Goal: Task Accomplishment & Management: Use online tool/utility

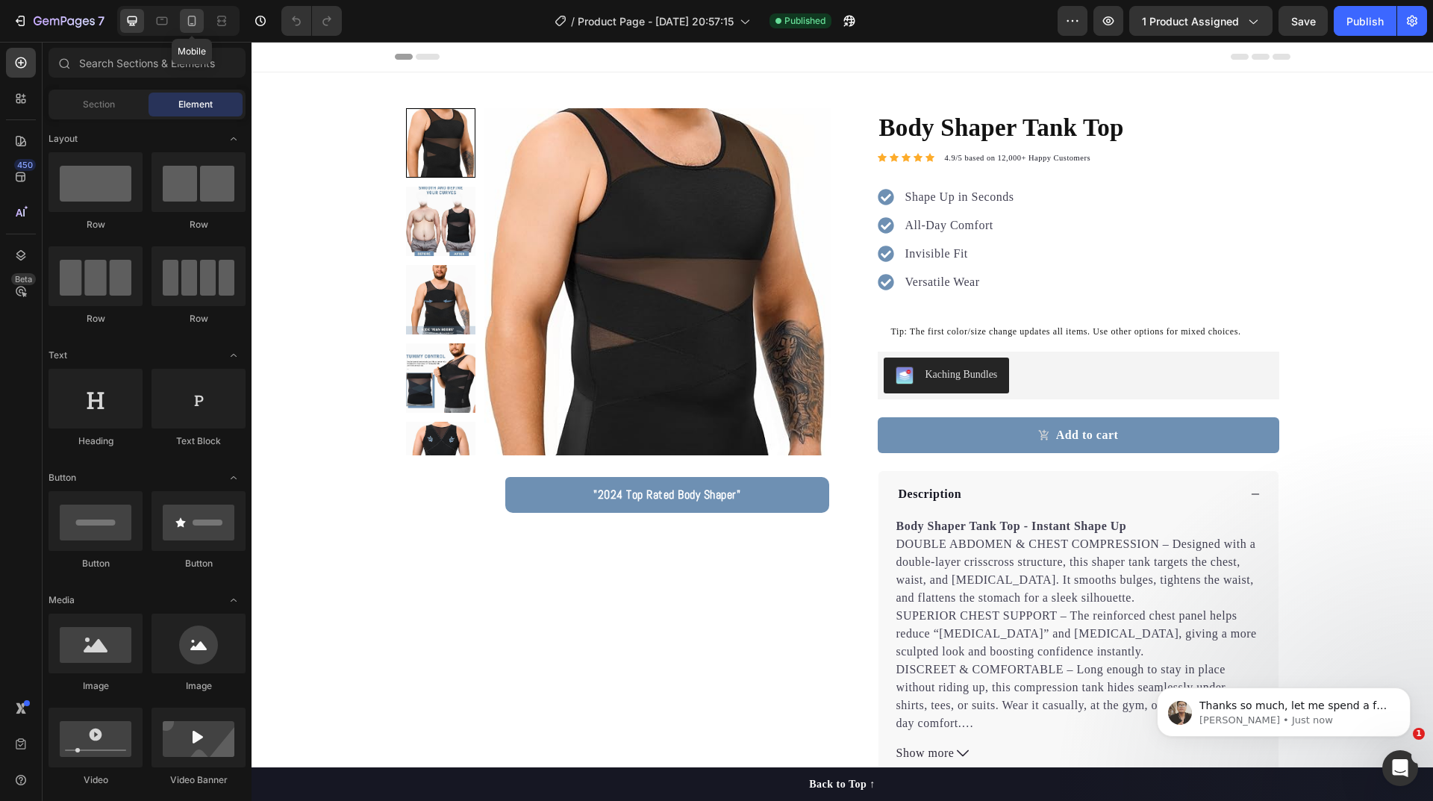
click at [193, 22] on icon at bounding box center [191, 20] width 15 height 15
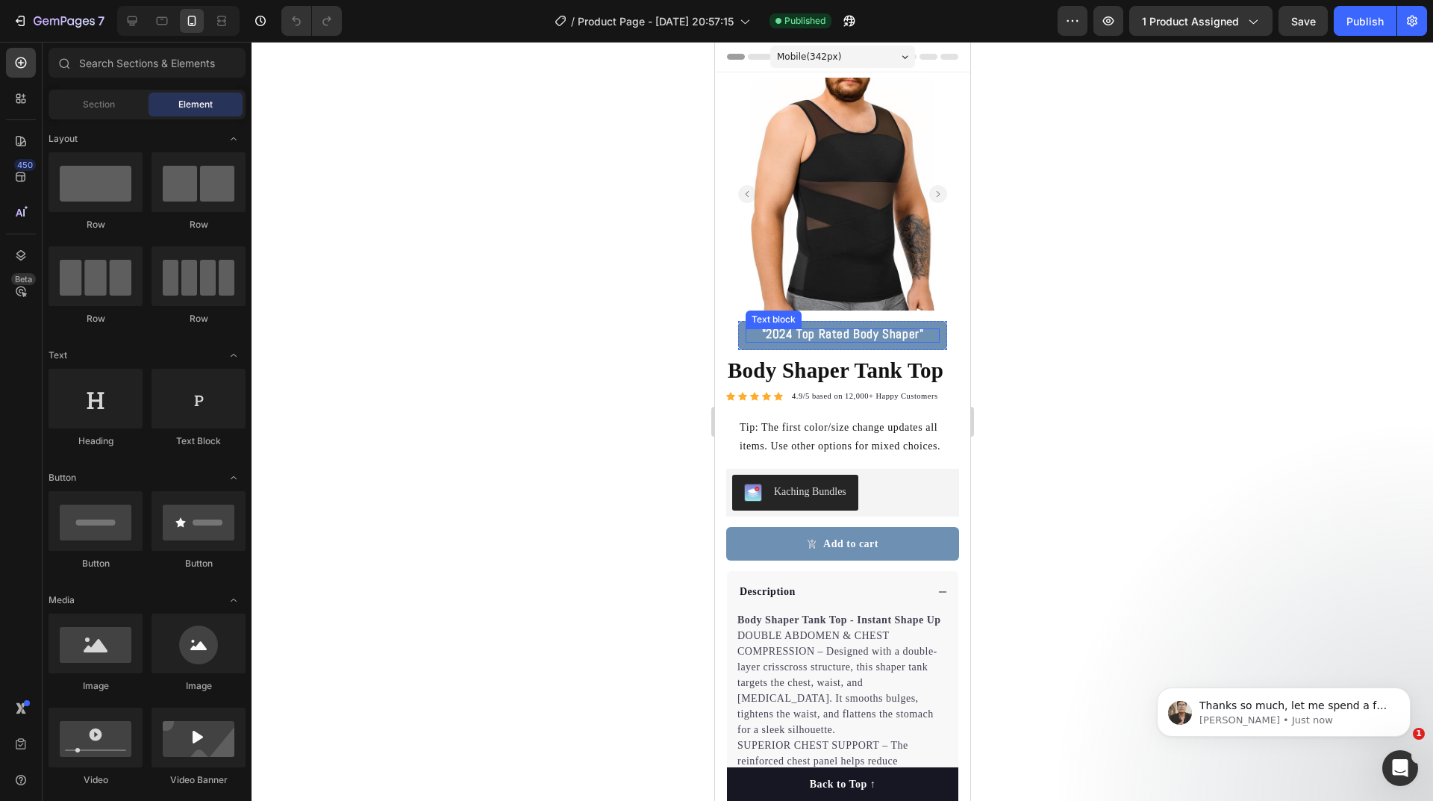
click at [808, 325] on strong ""2024 Top Rated Body Shaper"" at bounding box center [842, 333] width 162 height 16
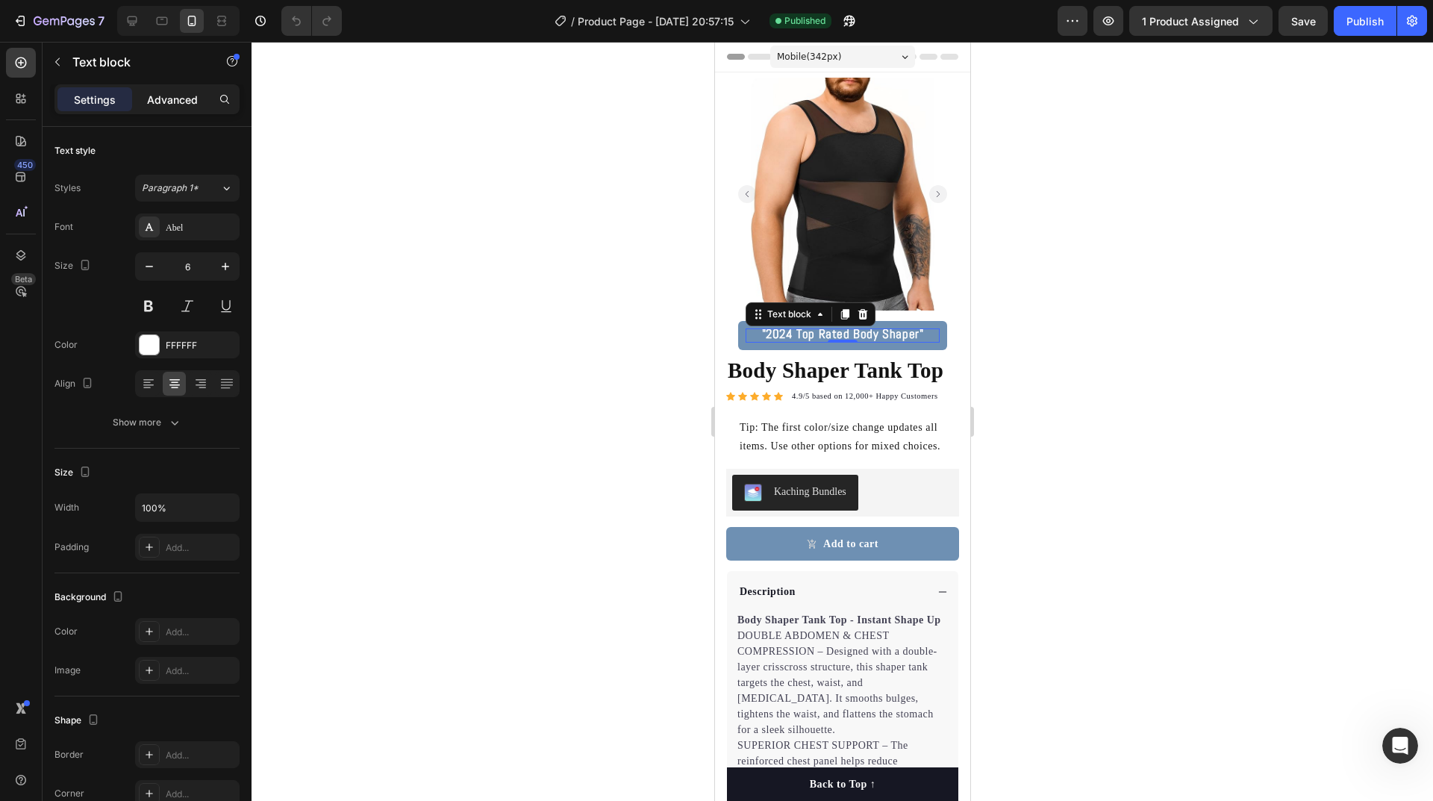
click at [178, 110] on div "Advanced" at bounding box center [172, 99] width 75 height 24
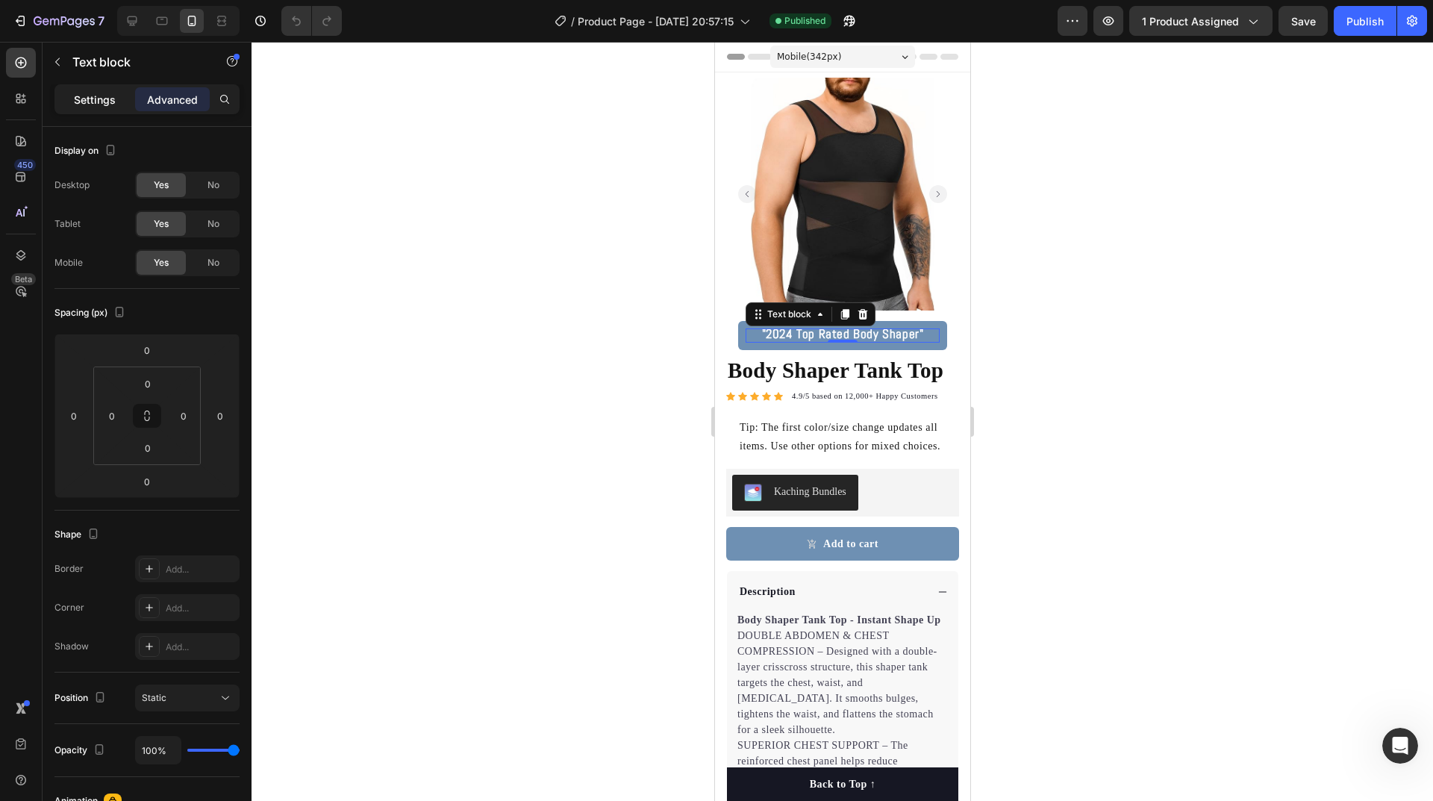
click at [90, 101] on p "Settings" at bounding box center [95, 100] width 42 height 16
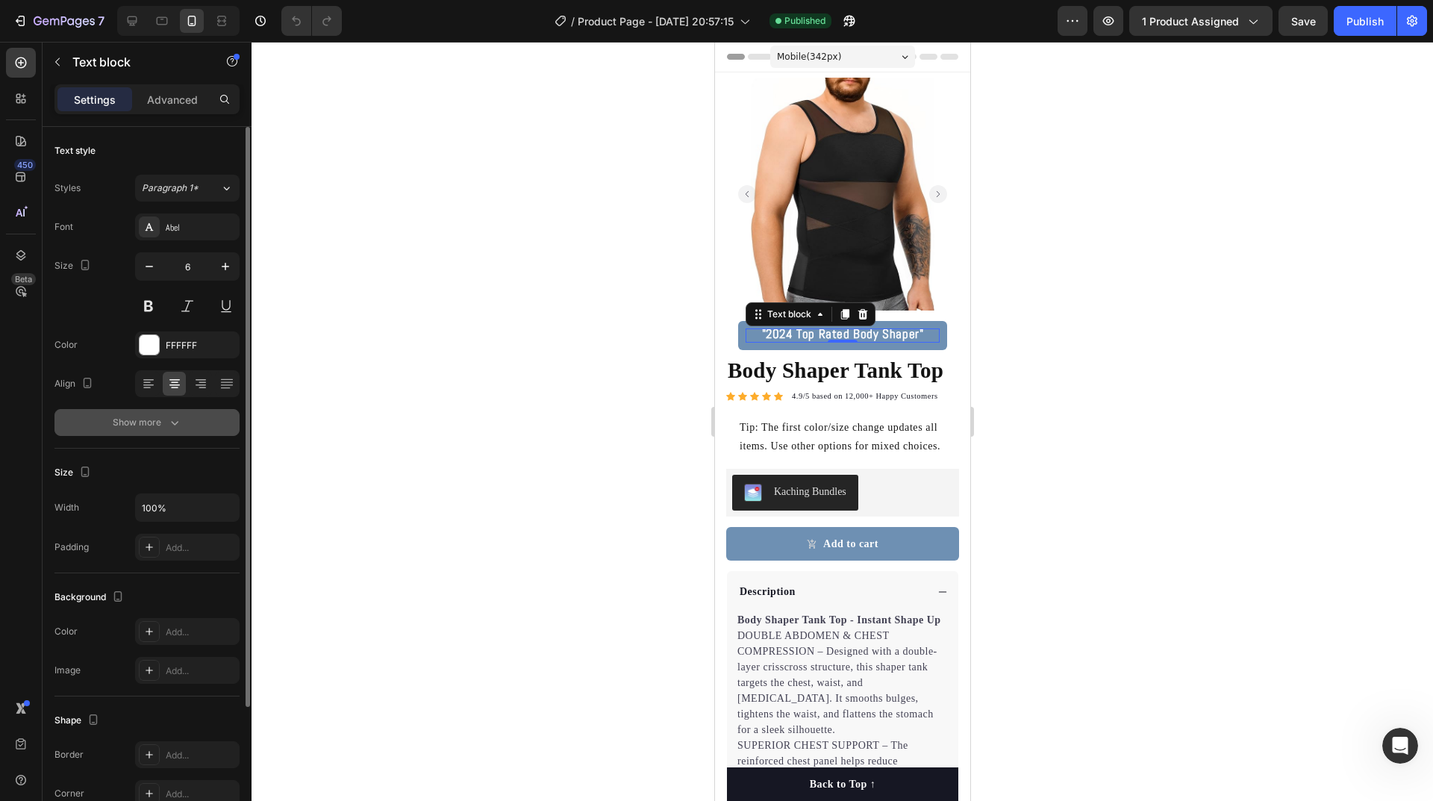
click at [150, 428] on div "Show more" at bounding box center [147, 422] width 69 height 15
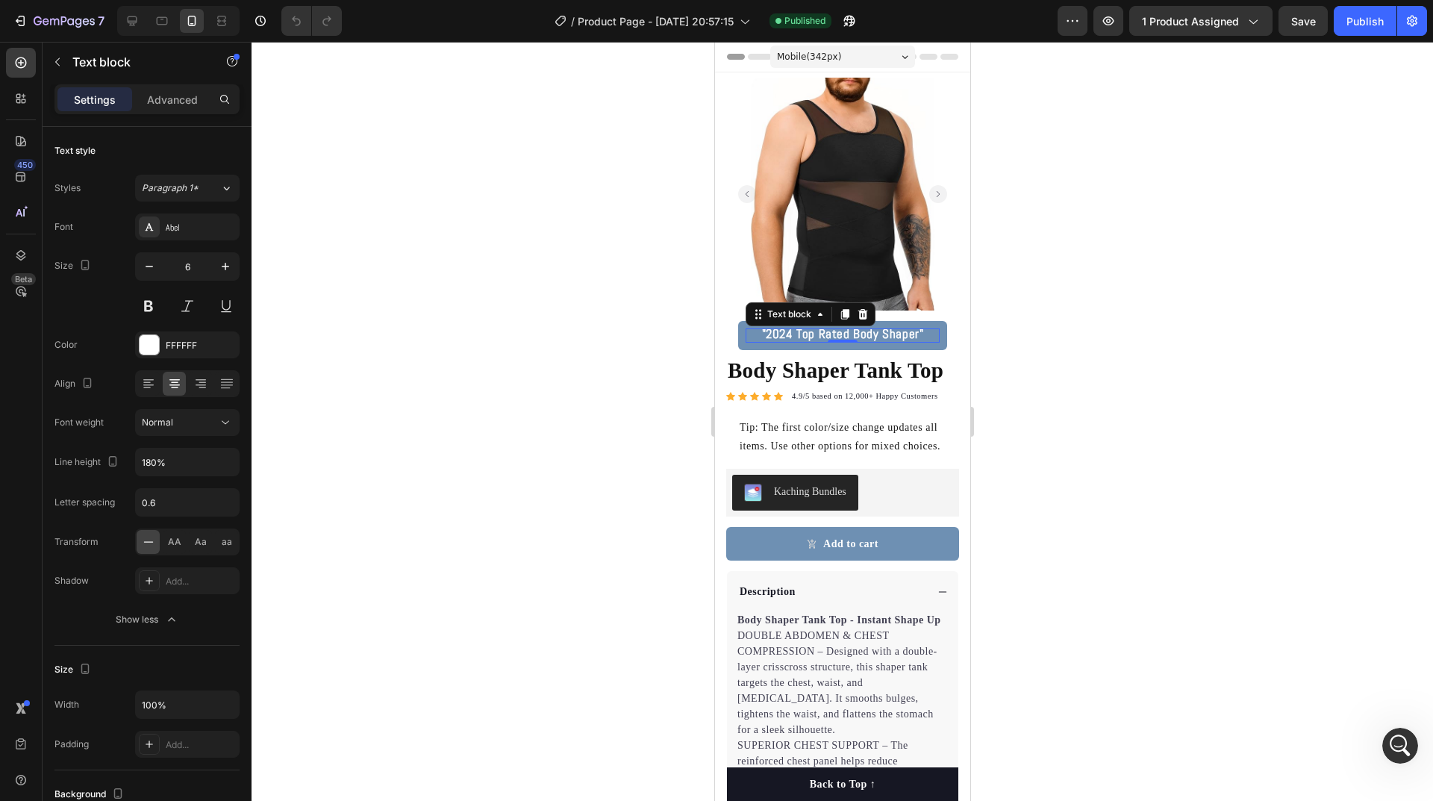
click at [566, 414] on div at bounding box center [841, 421] width 1181 height 759
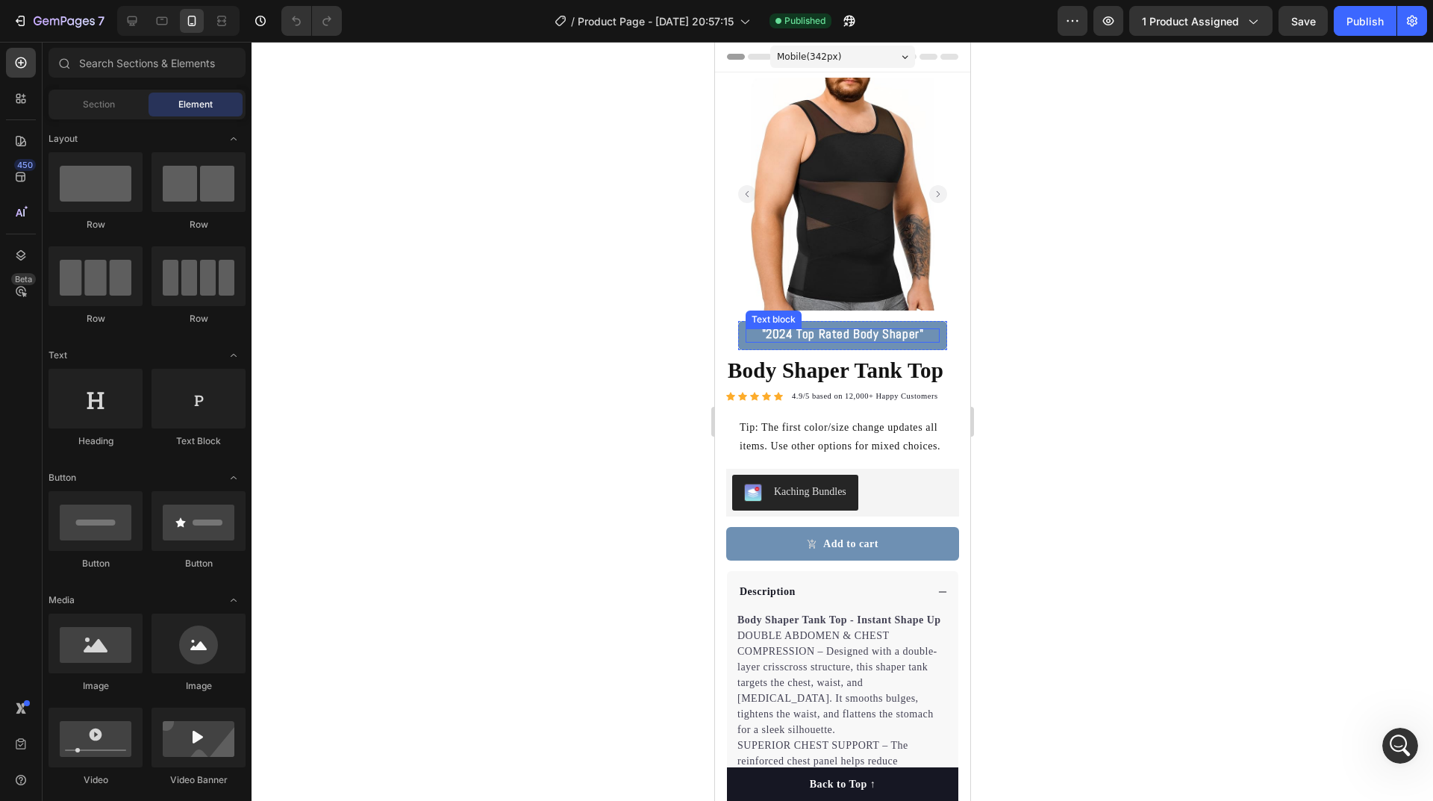
drag, startPoint x: 839, startPoint y: 325, endPoint x: 854, endPoint y: 310, distance: 22.2
click at [839, 325] on strong ""2024 Top Rated Body Shaper"" at bounding box center [842, 333] width 162 height 16
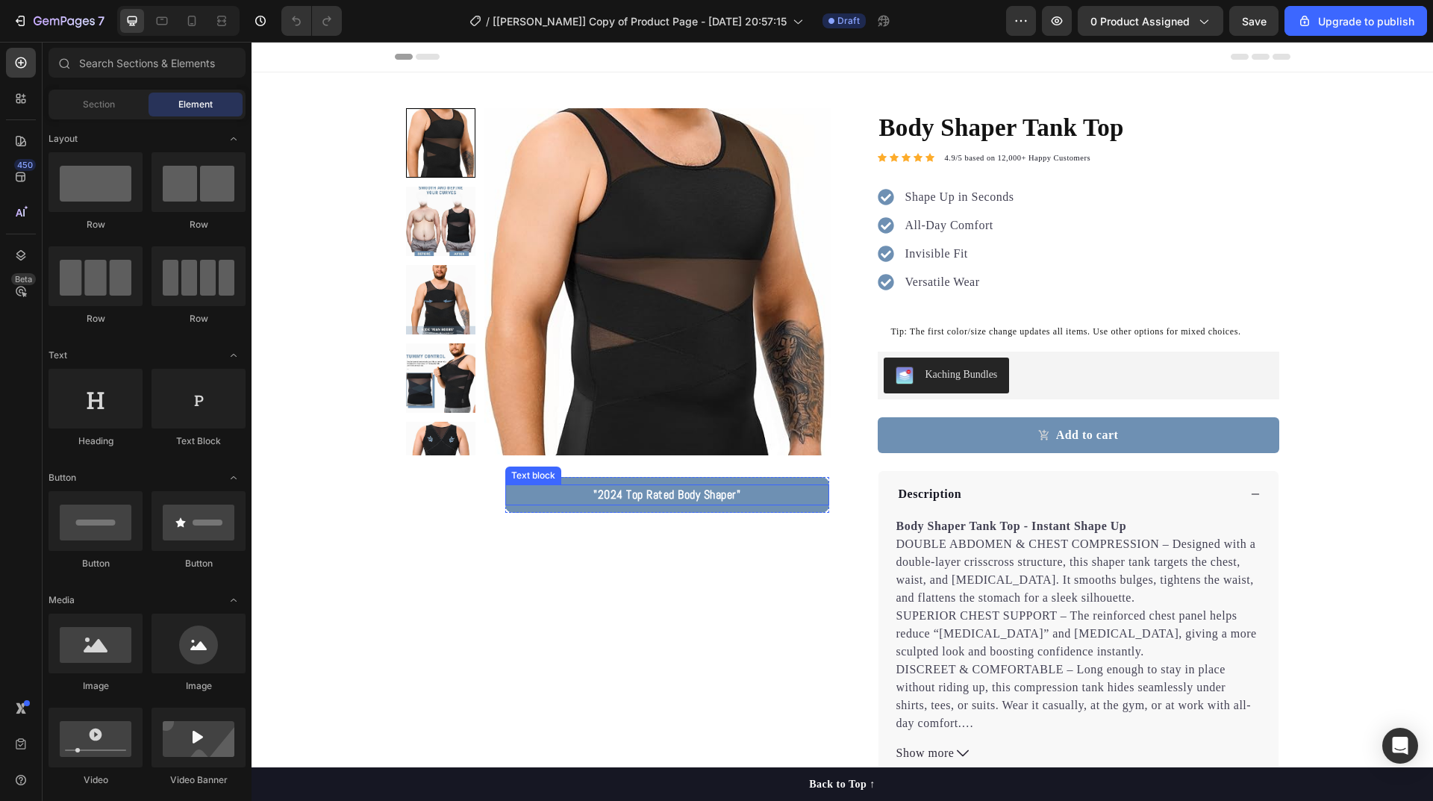
drag, startPoint x: 589, startPoint y: 495, endPoint x: 651, endPoint y: 501, distance: 62.2
click at [590, 495] on p ""2024 Top Rated Body Shaper"" at bounding box center [667, 495] width 320 height 18
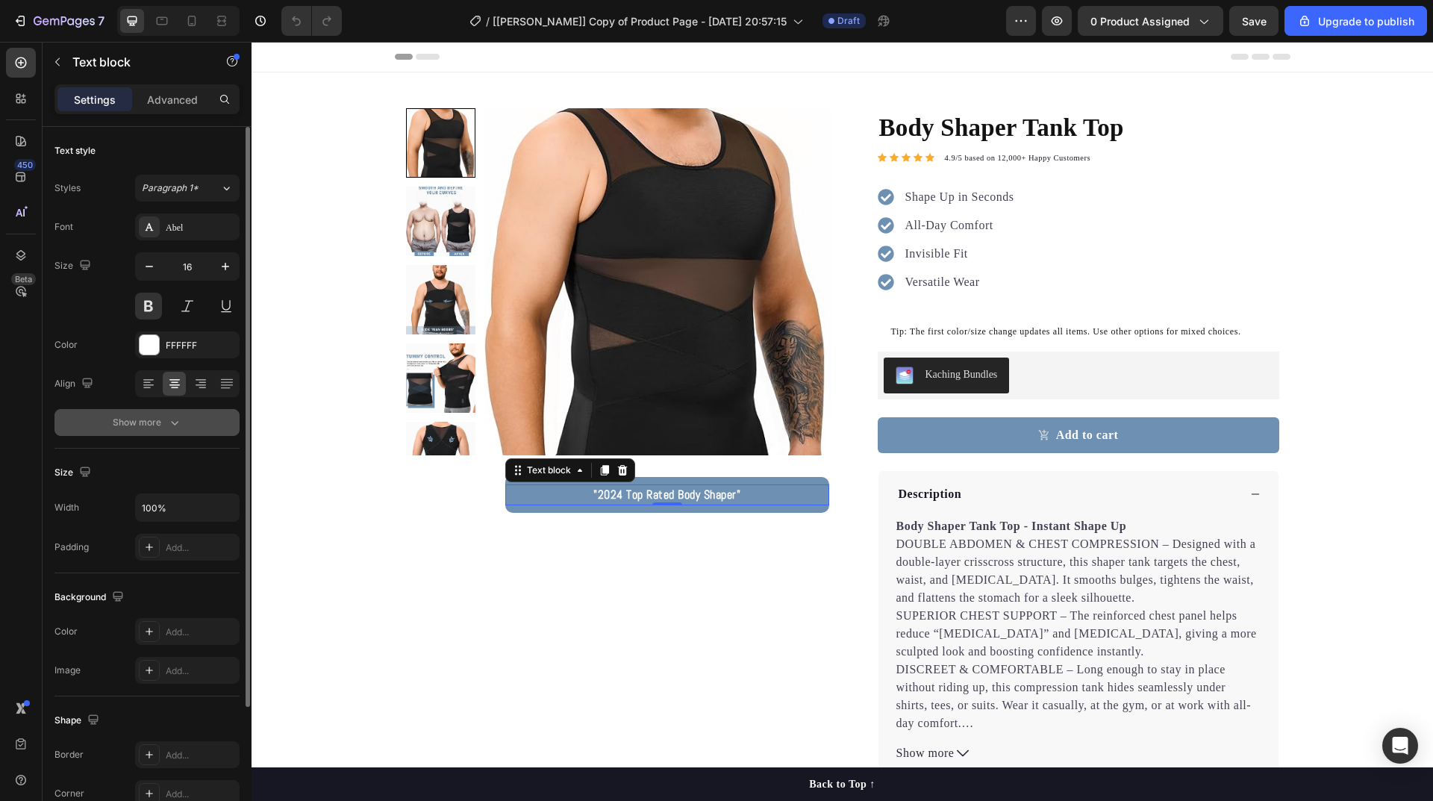
click at [180, 416] on icon "button" at bounding box center [174, 422] width 15 height 15
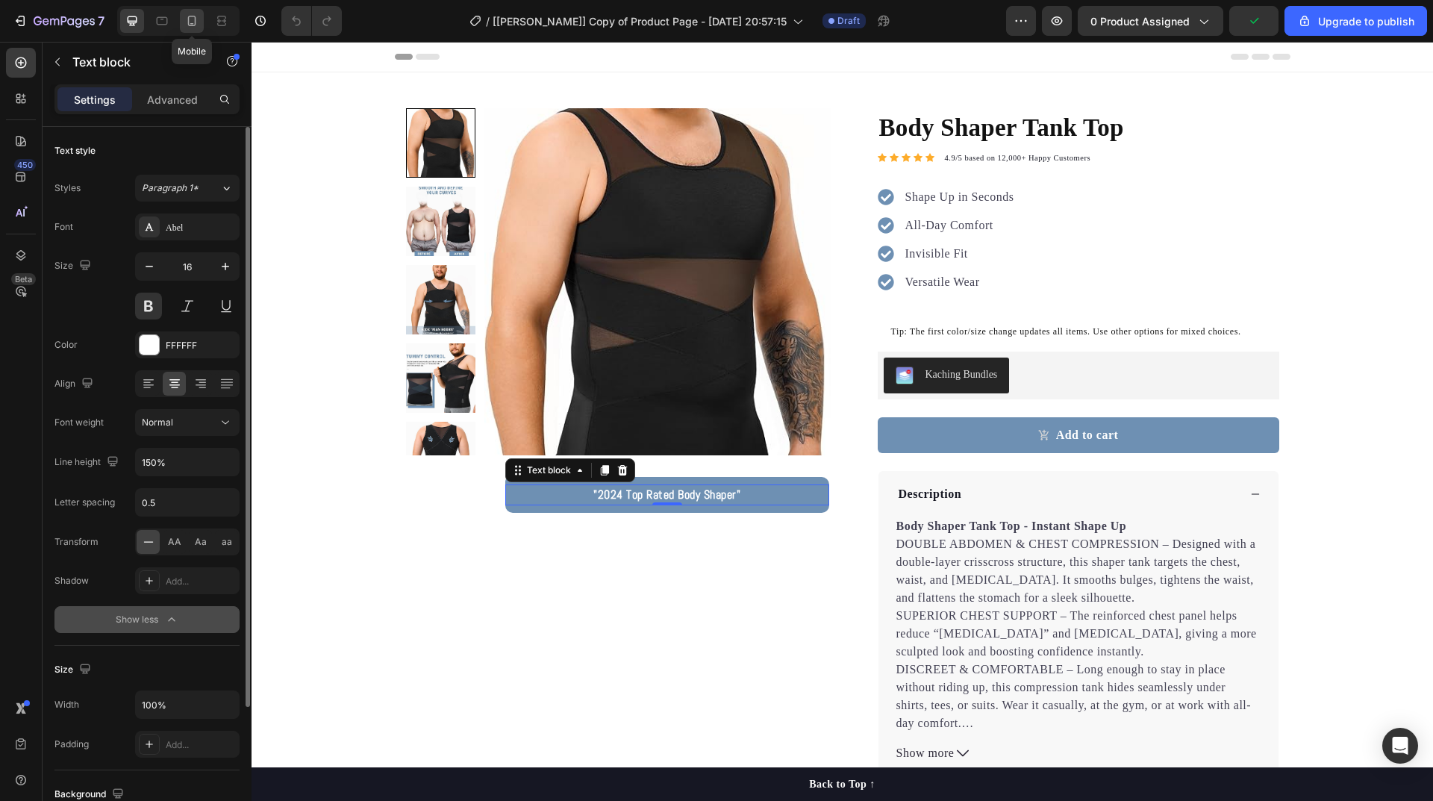
click at [198, 24] on icon at bounding box center [191, 20] width 15 height 15
type input "14"
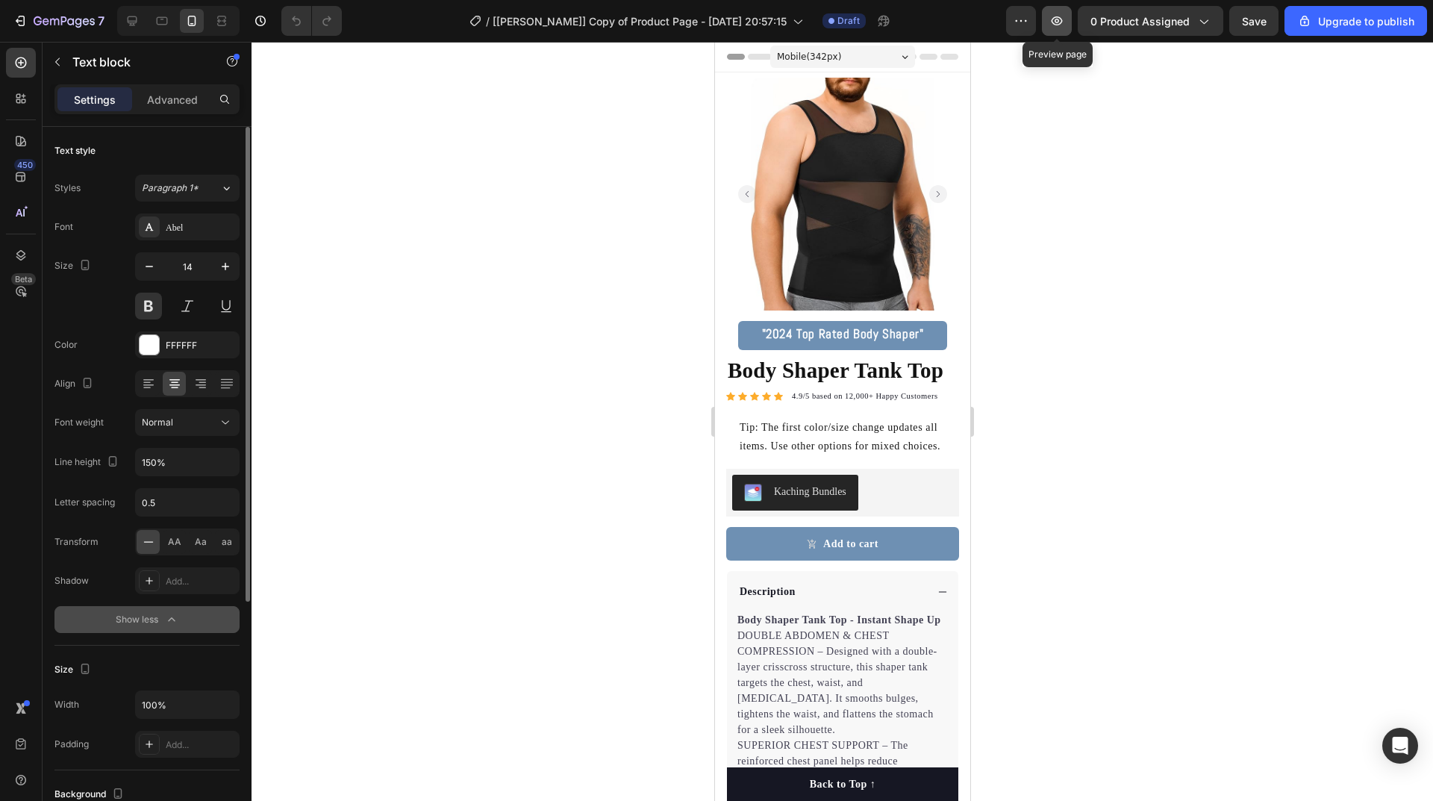
click at [1059, 20] on icon "button" at bounding box center [1056, 20] width 15 height 15
click at [1055, 18] on icon "button" at bounding box center [1056, 20] width 15 height 15
click at [224, 467] on icon "button" at bounding box center [225, 461] width 15 height 15
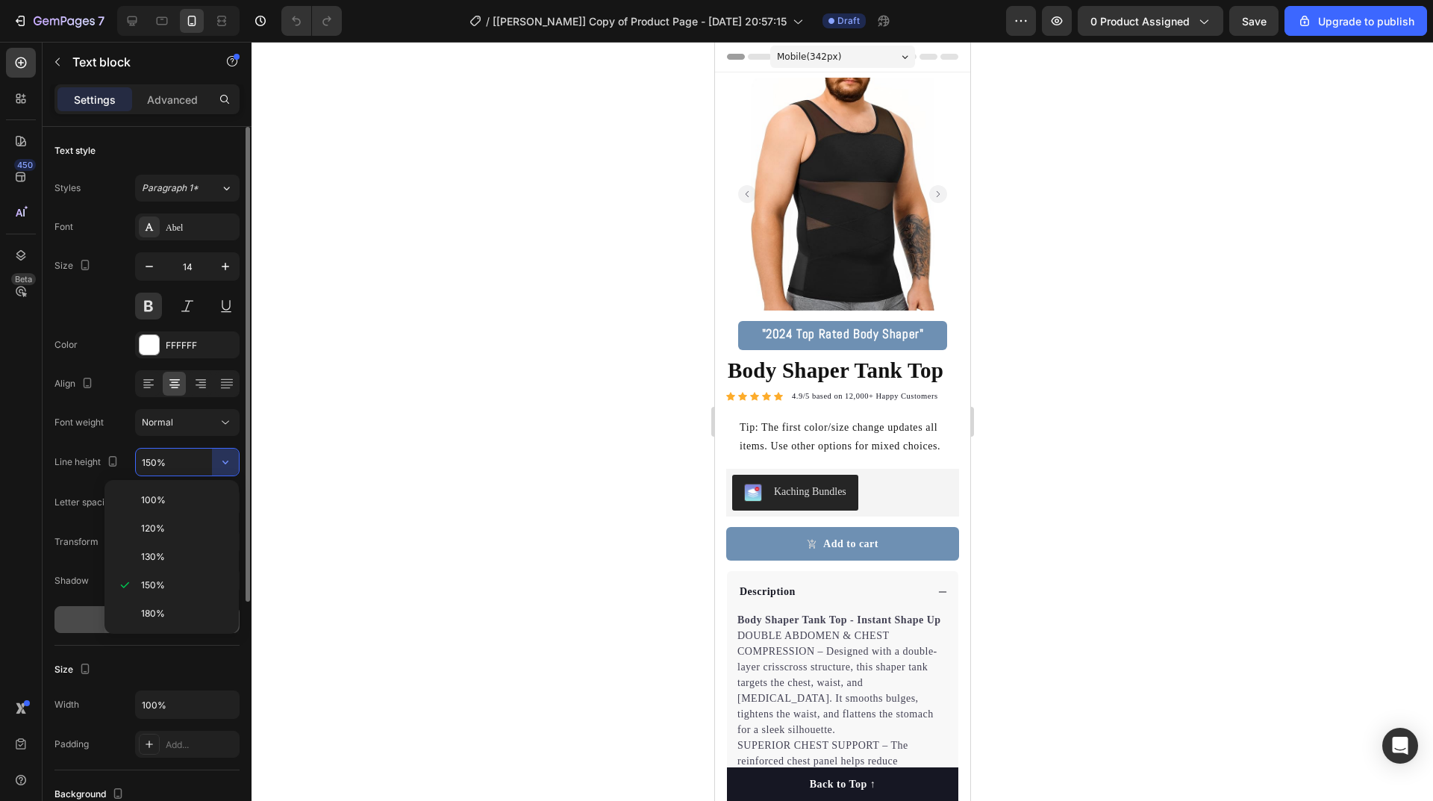
click at [191, 465] on input "150%" at bounding box center [187, 461] width 103 height 27
click at [202, 462] on input "150%" at bounding box center [187, 461] width 103 height 27
drag, startPoint x: 203, startPoint y: 462, endPoint x: 126, endPoint y: 460, distance: 76.9
click at [126, 460] on div "Line height 150%" at bounding box center [146, 462] width 185 height 28
type input "25px"
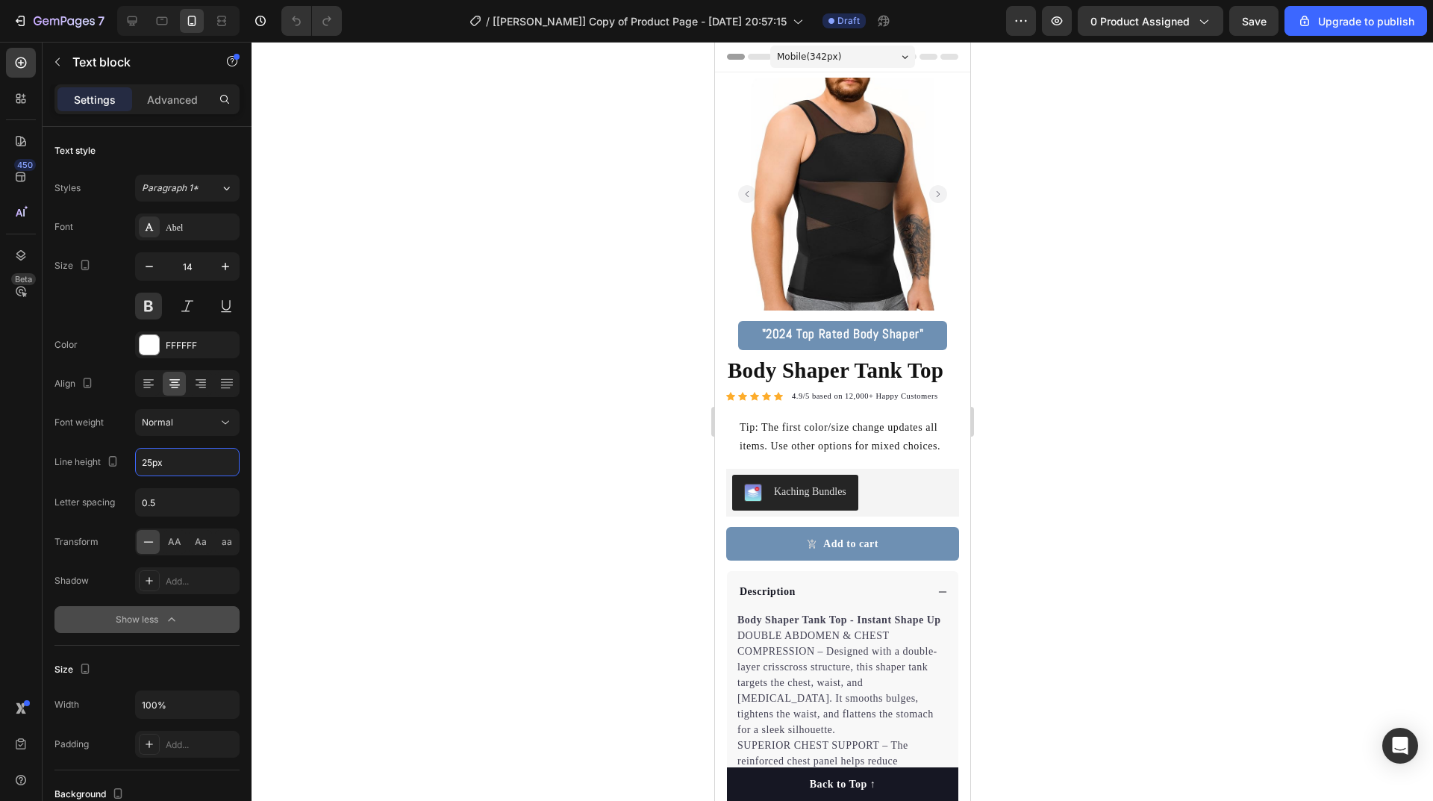
click at [357, 442] on div at bounding box center [841, 421] width 1181 height 759
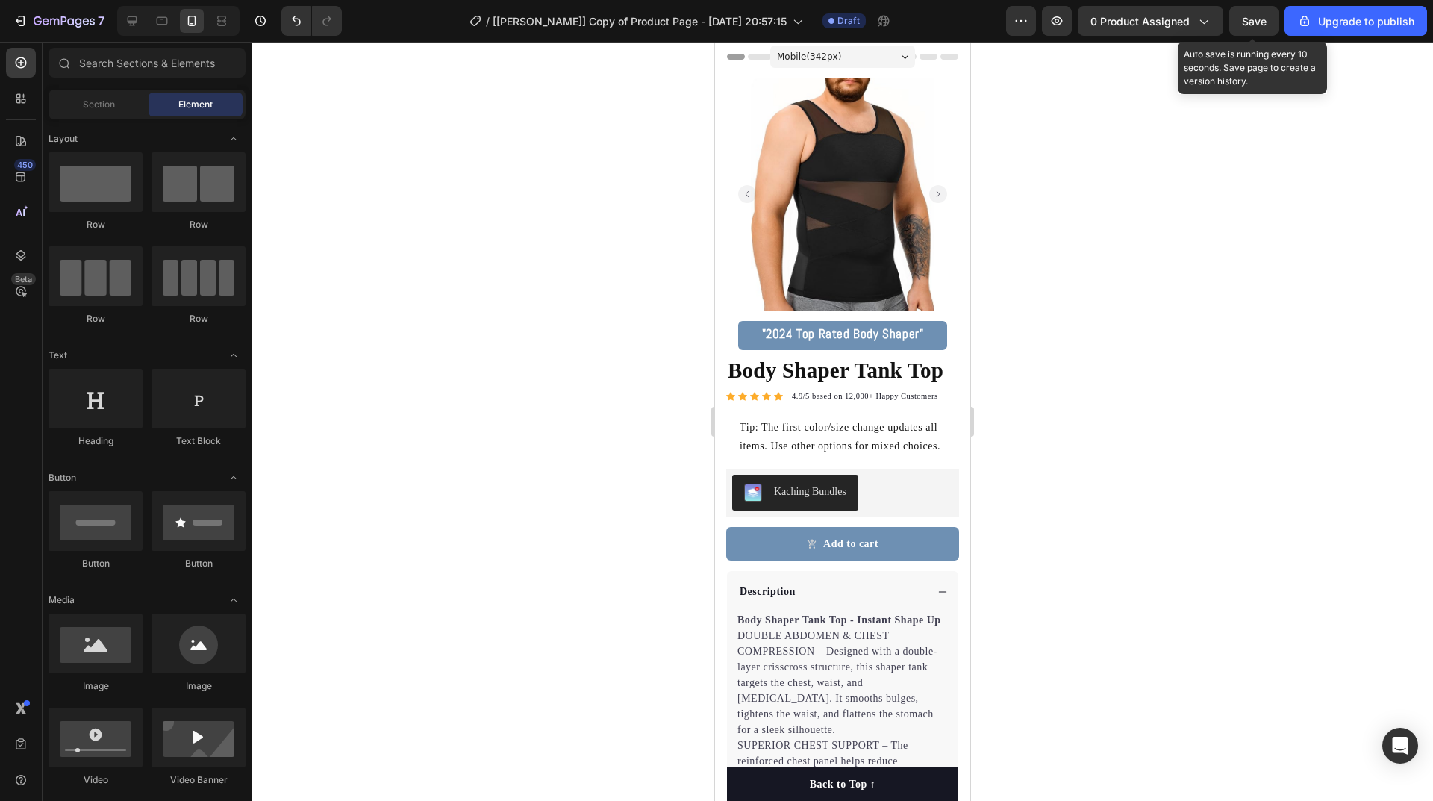
drag, startPoint x: 1246, startPoint y: 22, endPoint x: 1241, endPoint y: 84, distance: 61.4
click at [1248, 21] on span "Save" at bounding box center [1254, 21] width 25 height 13
click at [816, 325] on strong ""2024 Top Rated Body Shaper"" at bounding box center [842, 333] width 162 height 16
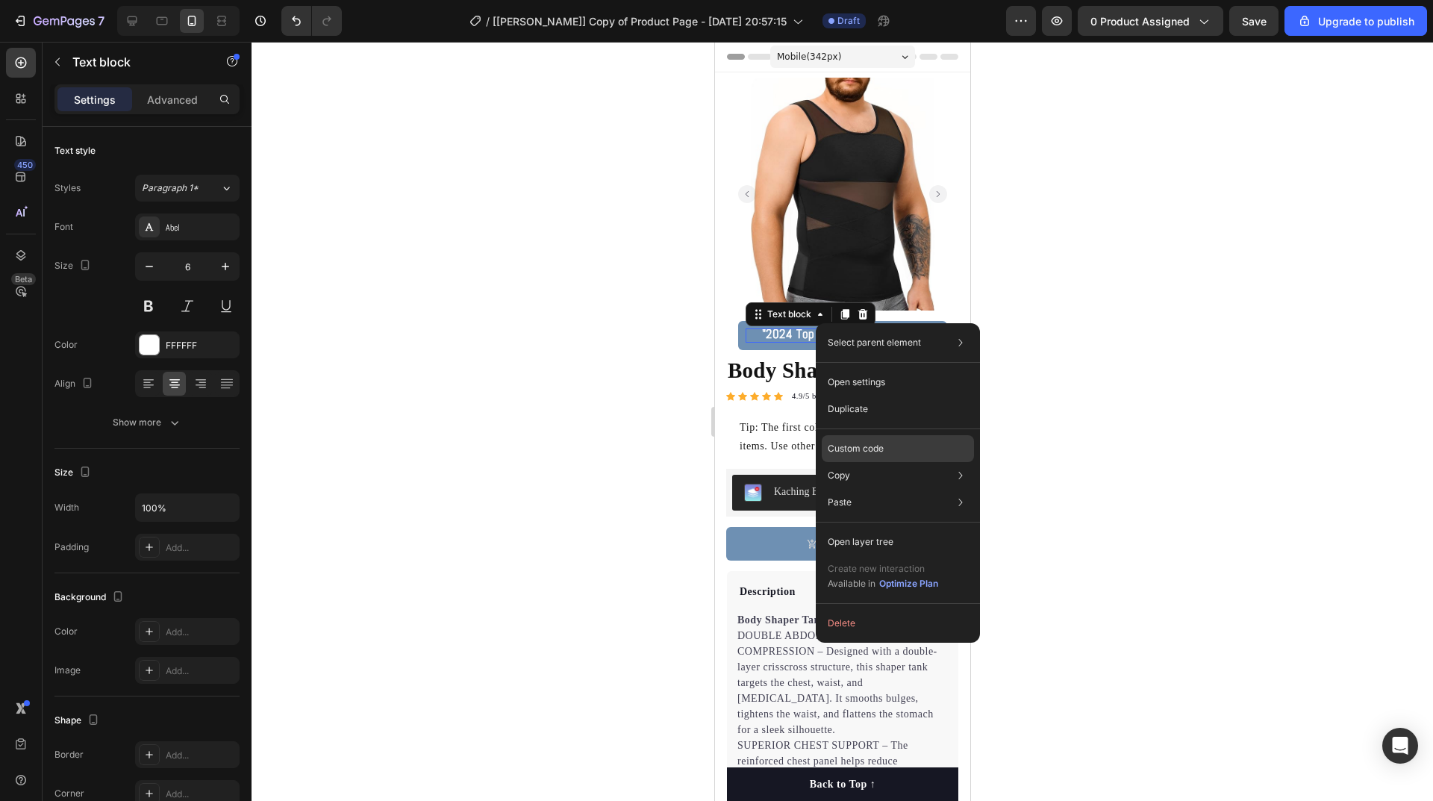
click at [851, 442] on p "Custom code" at bounding box center [856, 448] width 56 height 13
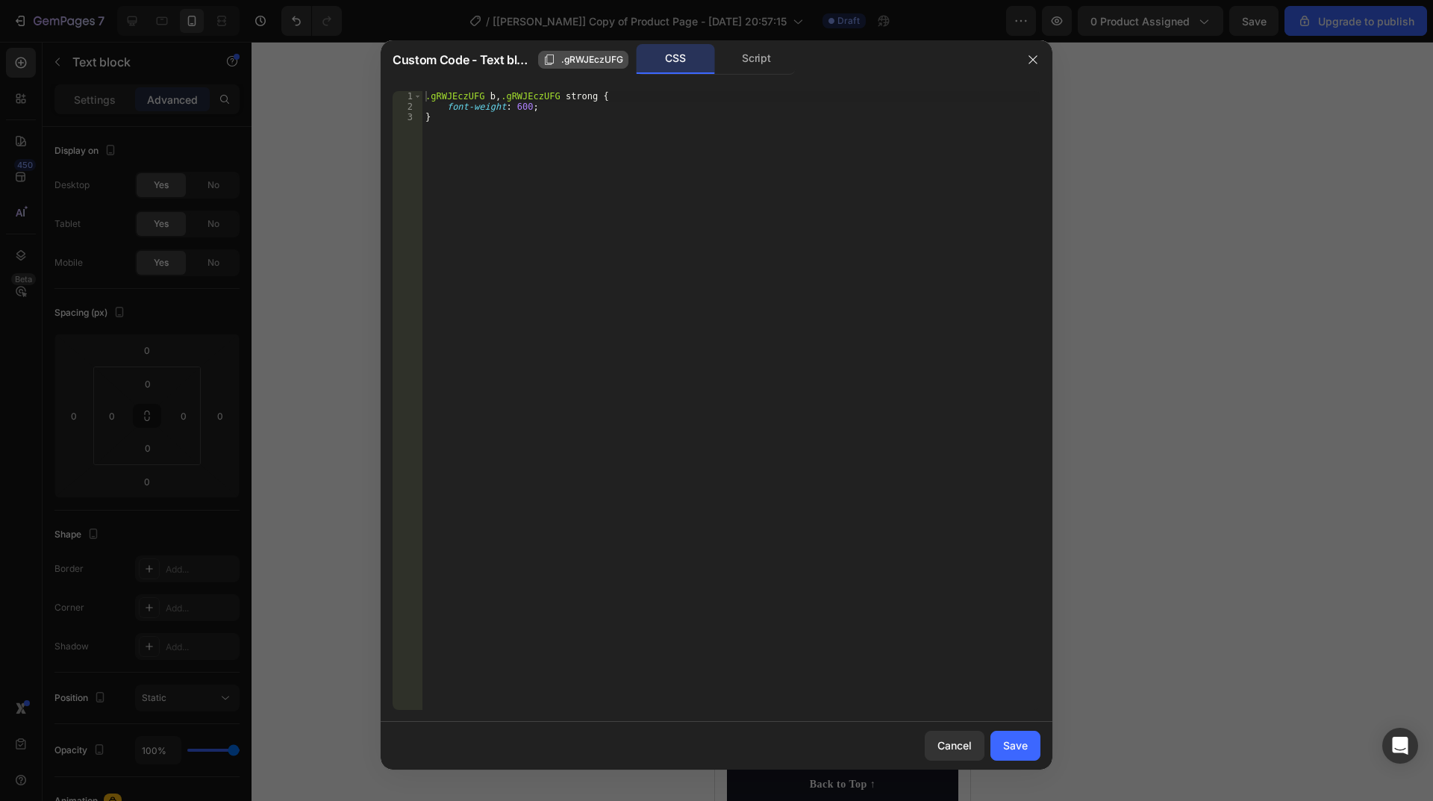
click at [562, 59] on span ".gRWJEczUFG" at bounding box center [592, 59] width 62 height 13
type textarea "}"
click at [474, 126] on div ".gRWJEczUFG b , .gRWJEczUFG strong { font-weight : 600 ; }" at bounding box center [731, 410] width 618 height 639
paste textarea ".gRWJEczUFG"
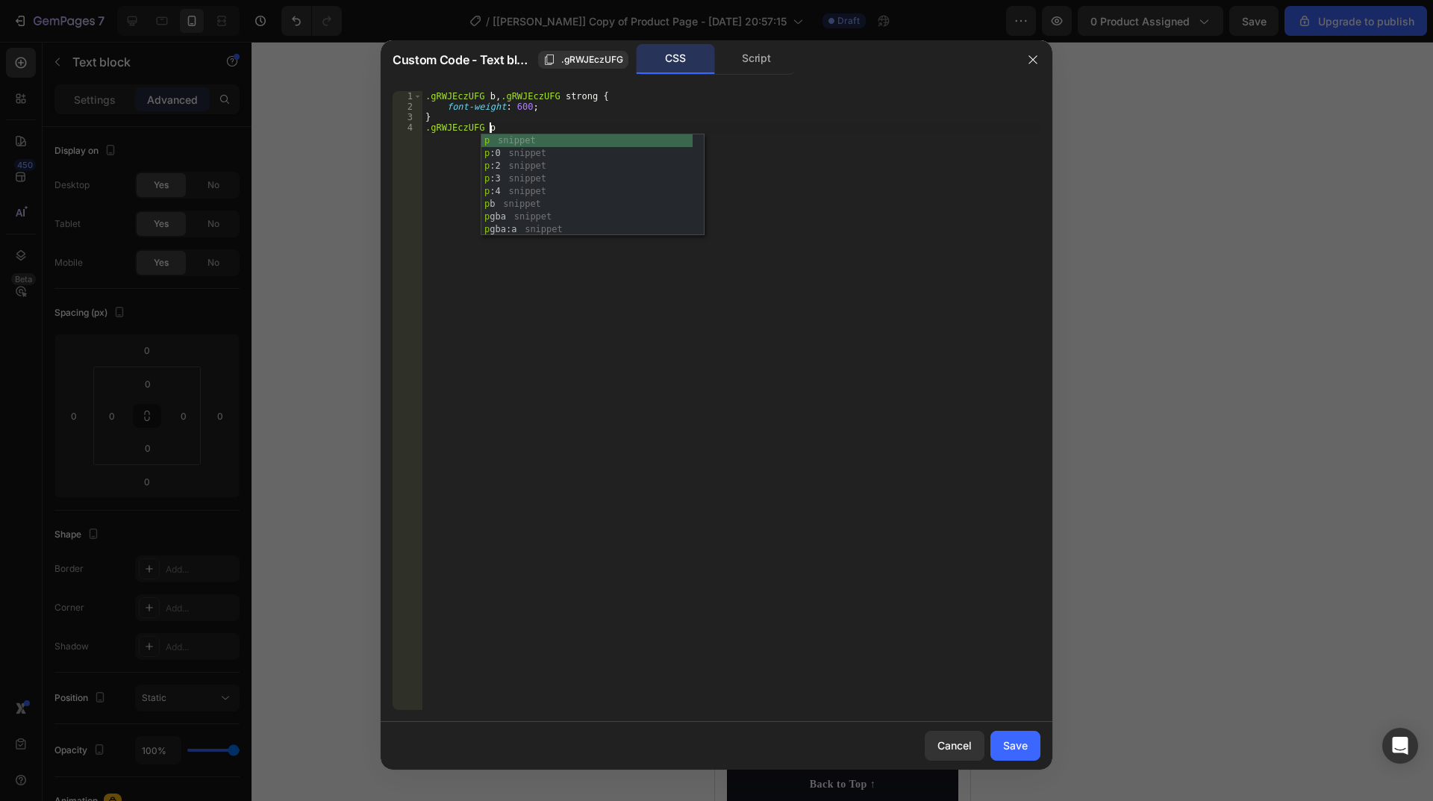
scroll to position [0, 4]
type textarea ".gRWJEczUFG p{"
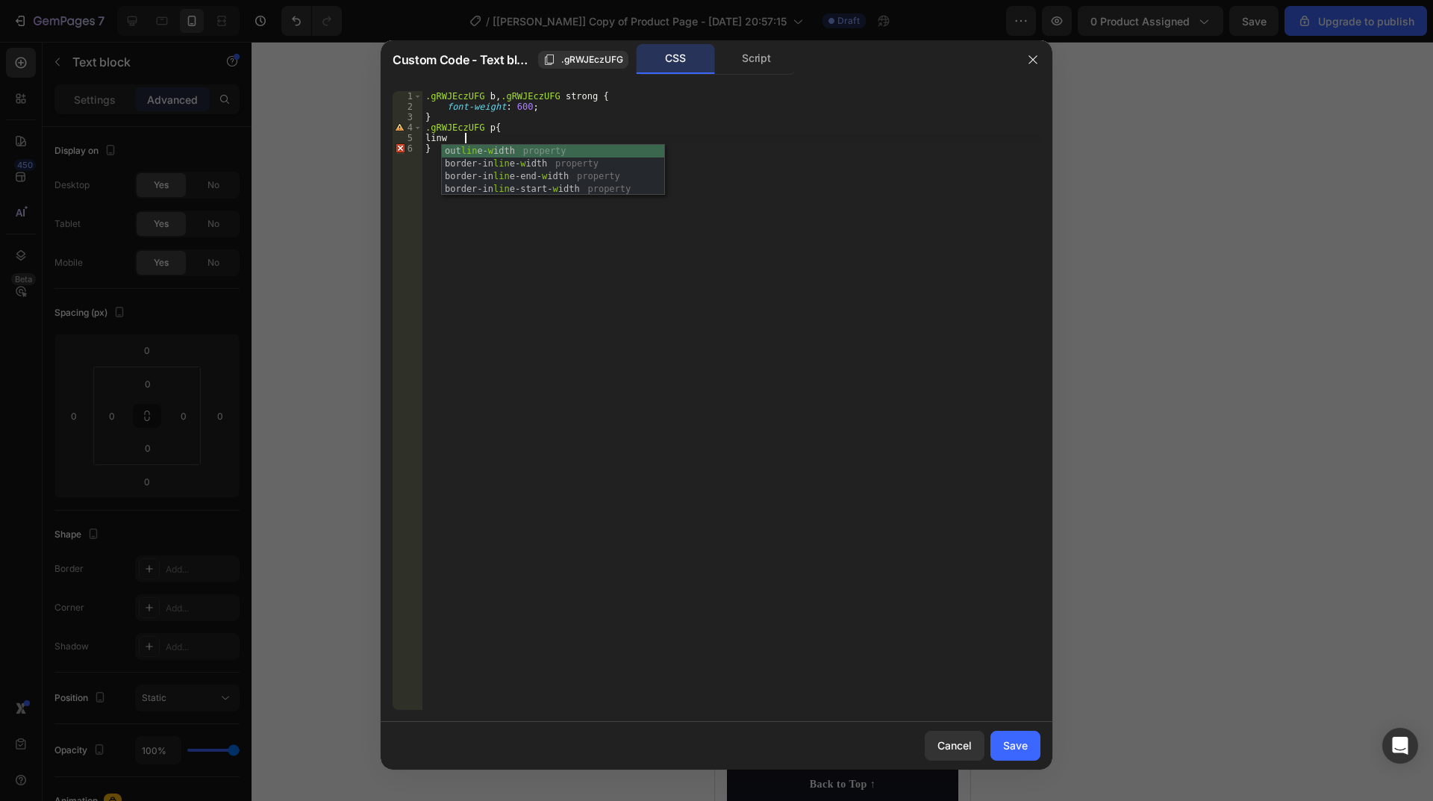
scroll to position [0, 2]
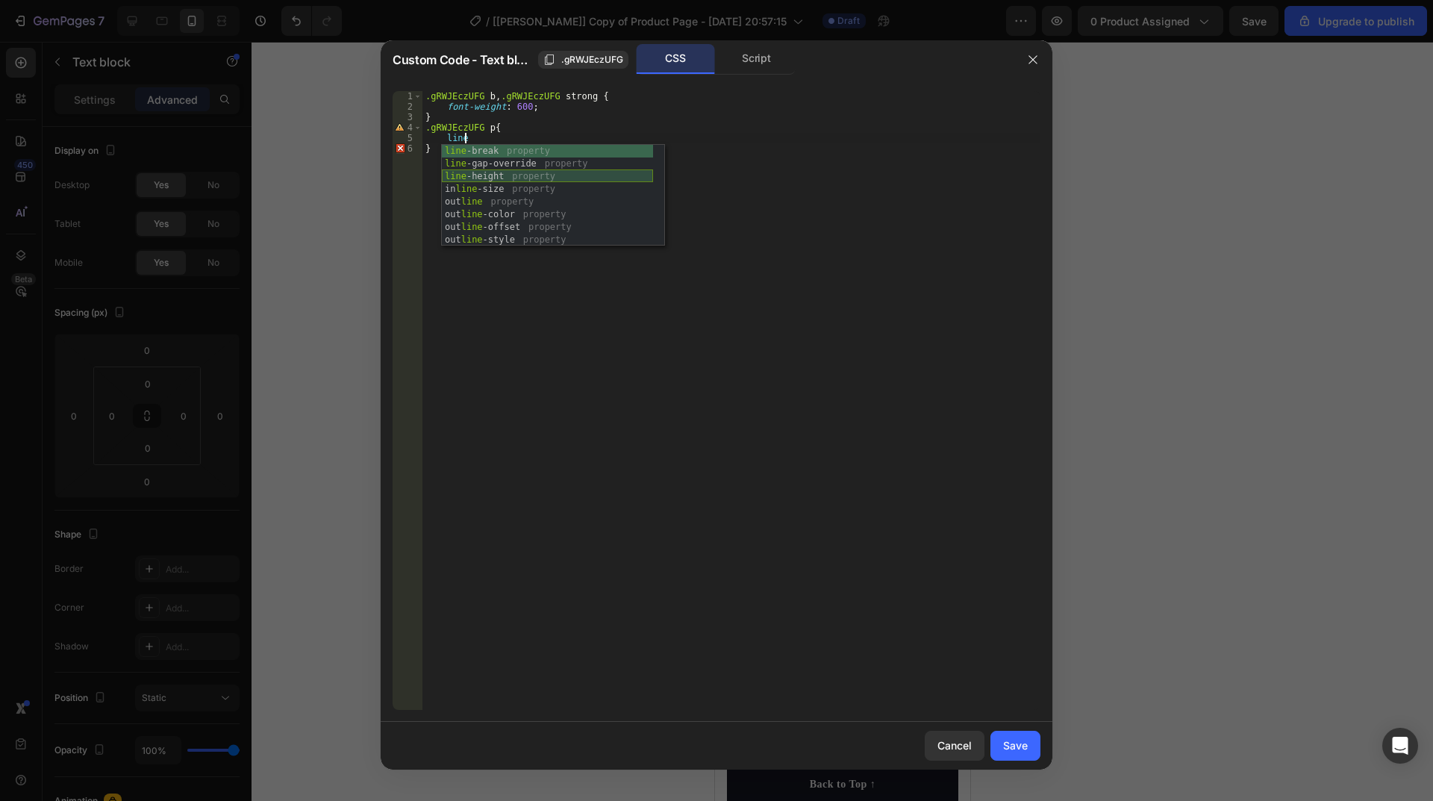
click at [498, 171] on div "line -break property line -gap-override property line -height property in line …" at bounding box center [547, 208] width 211 height 127
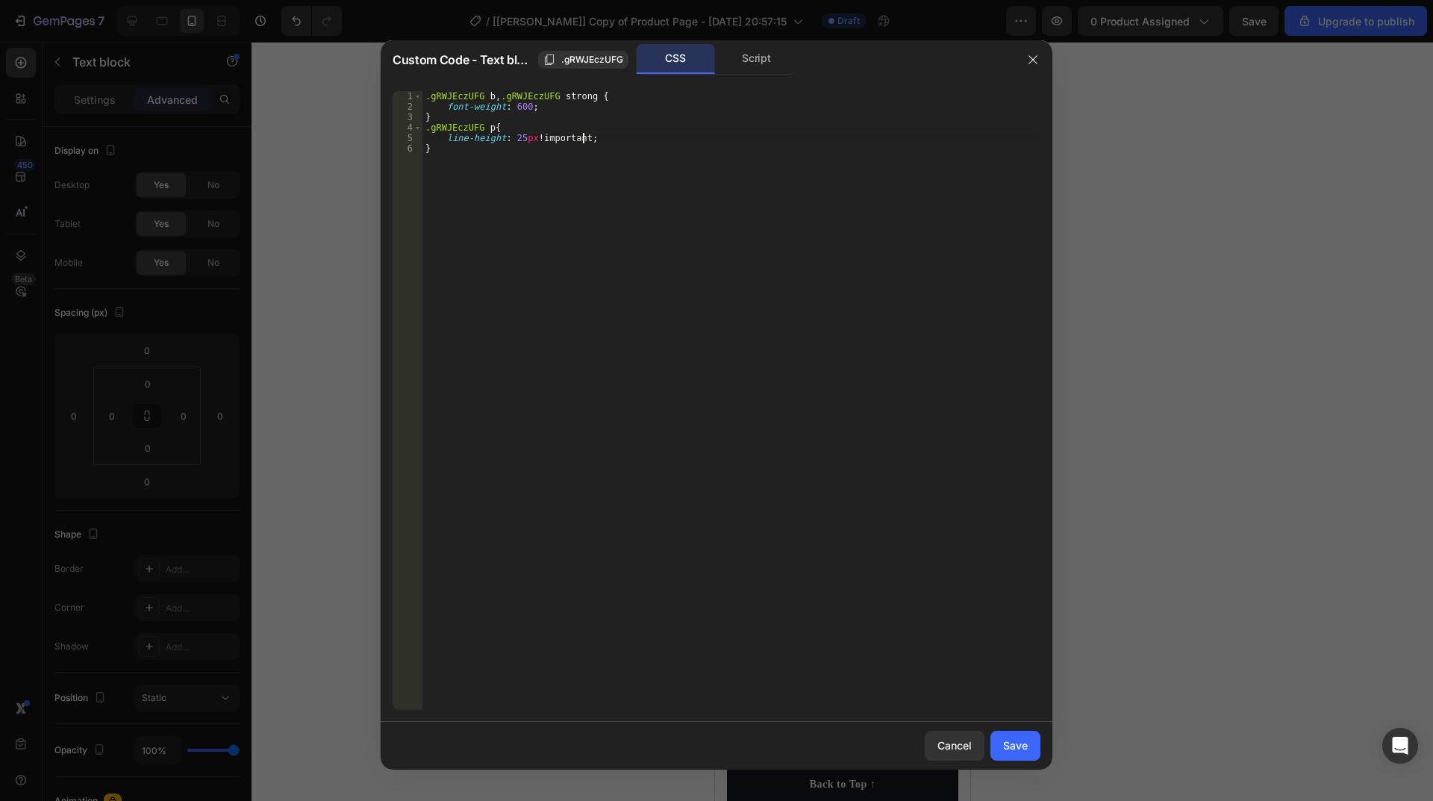
scroll to position [0, 9]
type textarea "line-height: 25px !;"
drag, startPoint x: 1007, startPoint y: 735, endPoint x: 1113, endPoint y: 532, distance: 229.0
click at [1008, 735] on button "Save" at bounding box center [1015, 746] width 50 height 30
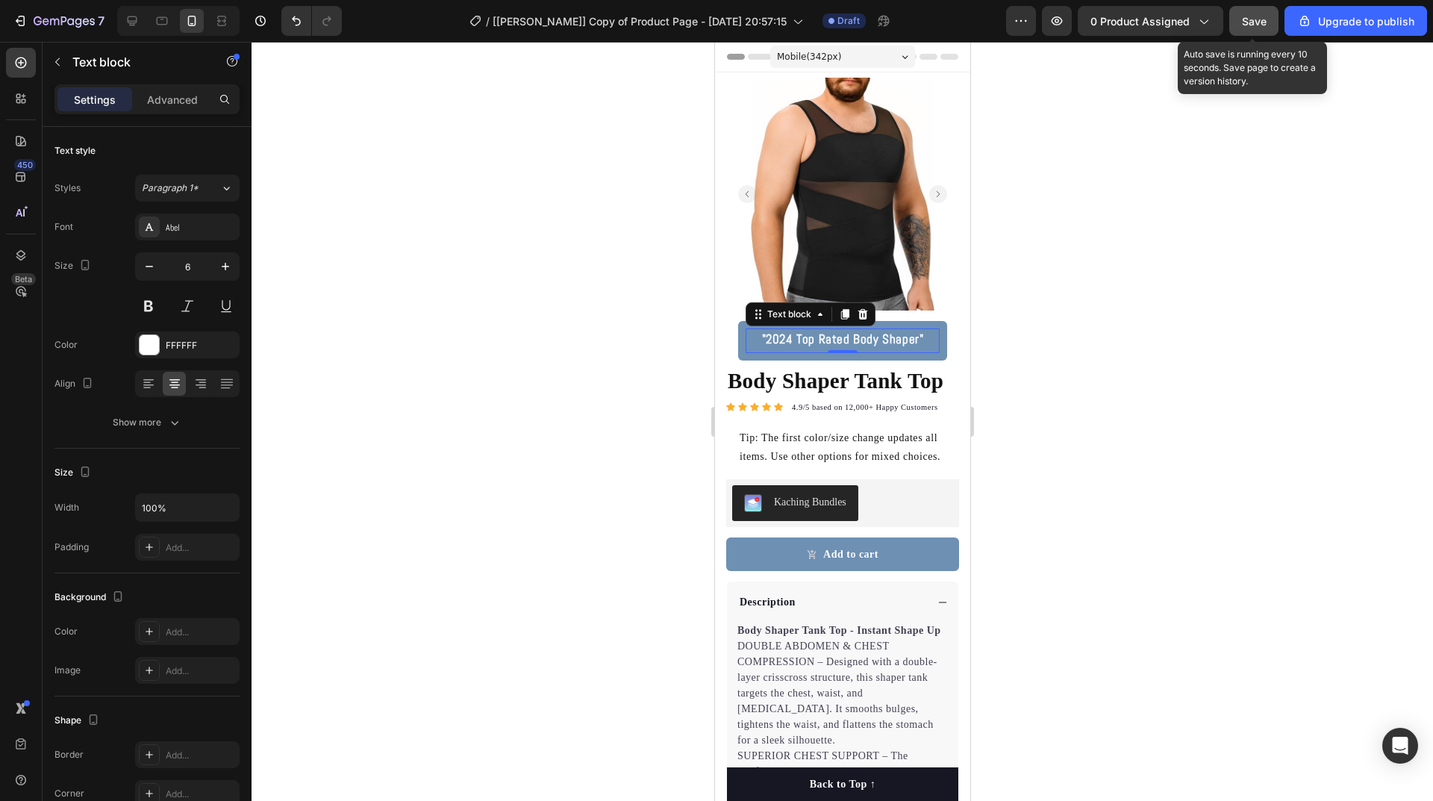
click at [1254, 33] on button "Save" at bounding box center [1253, 21] width 49 height 30
click at [780, 307] on div "Text block" at bounding box center [788, 313] width 50 height 13
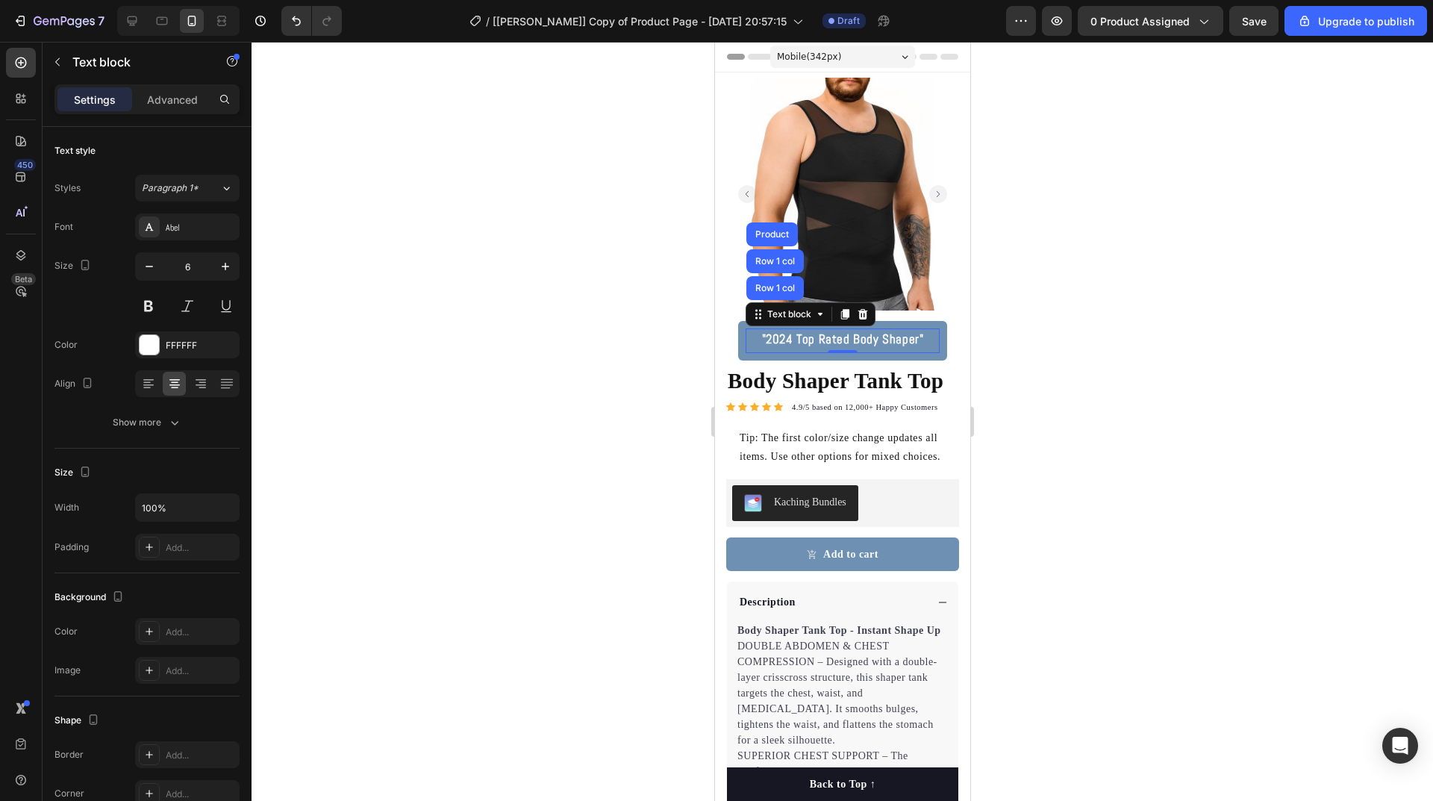
click at [787, 331] on strong ""2024 Top Rated Body Shaper"" at bounding box center [842, 339] width 162 height 16
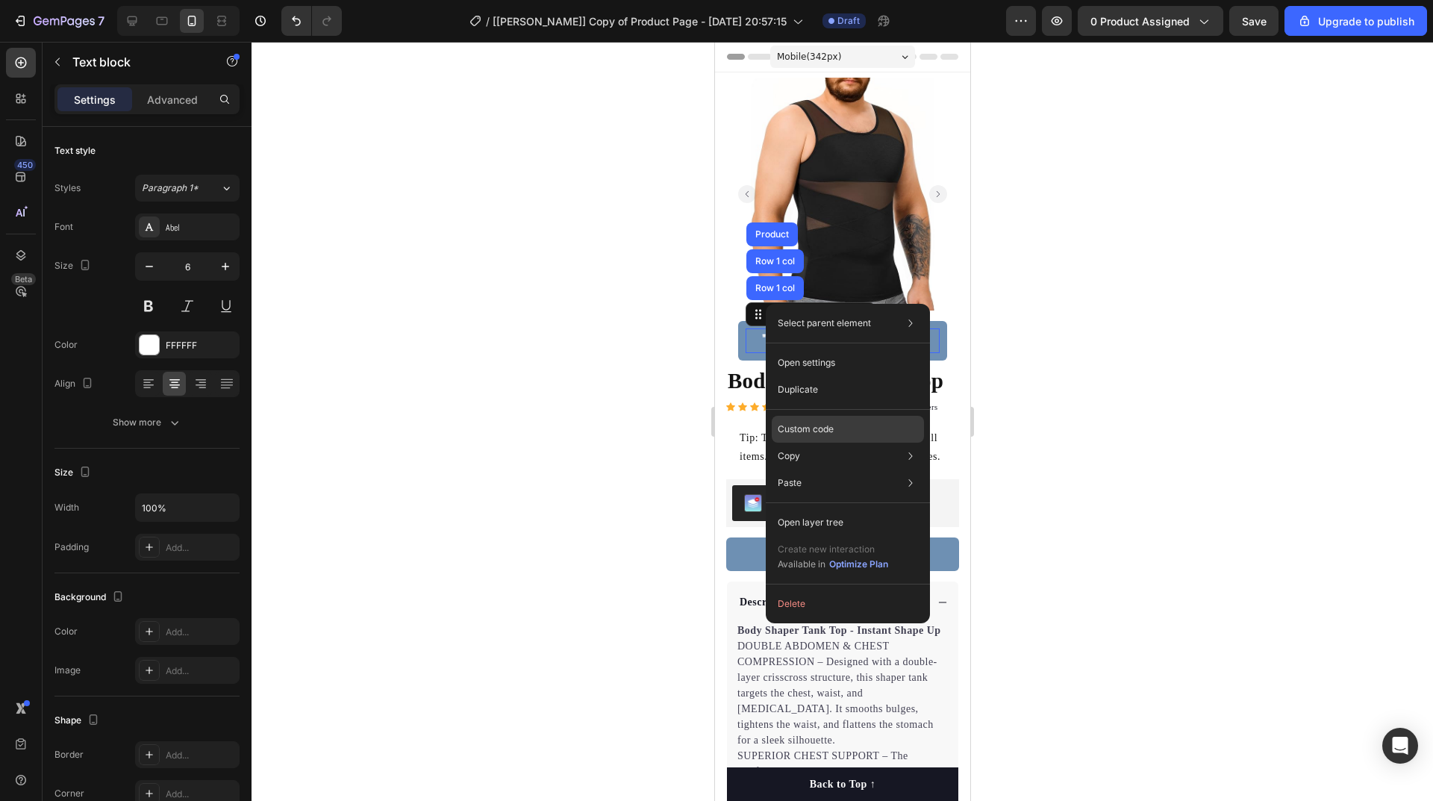
click at [804, 424] on p "Custom code" at bounding box center [806, 428] width 56 height 13
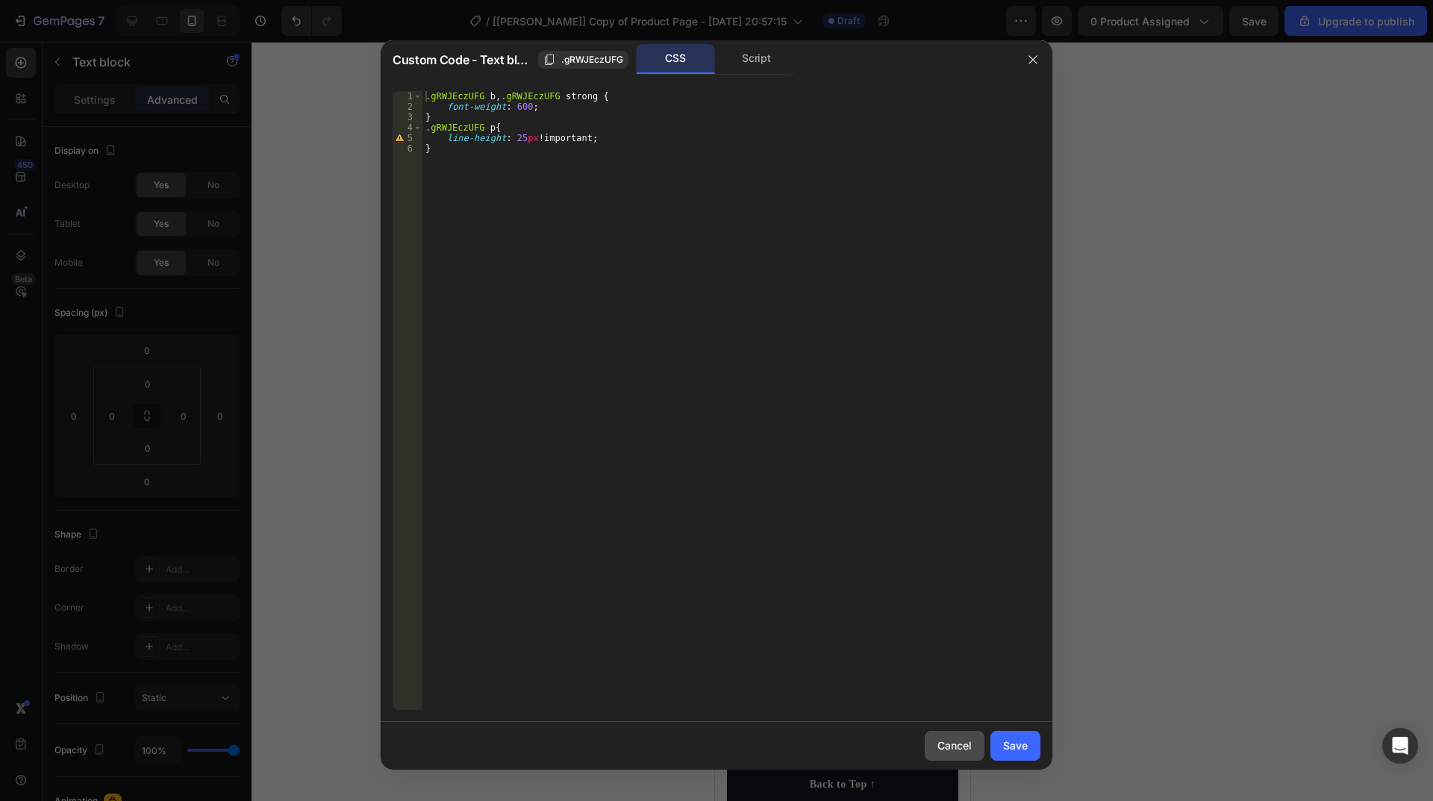
click at [971, 742] on div "Cancel" at bounding box center [954, 745] width 34 height 16
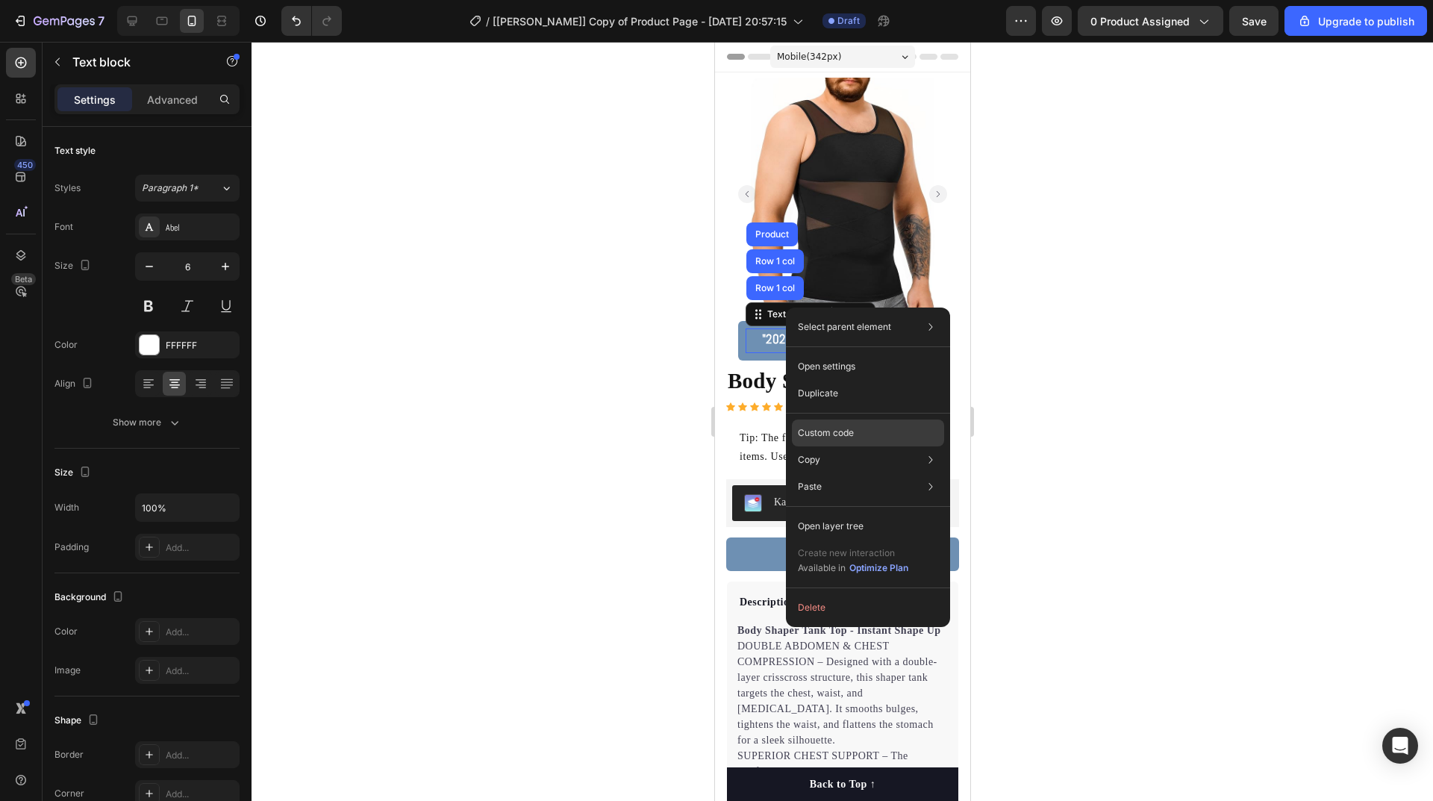
click at [834, 436] on p "Custom code" at bounding box center [826, 432] width 56 height 13
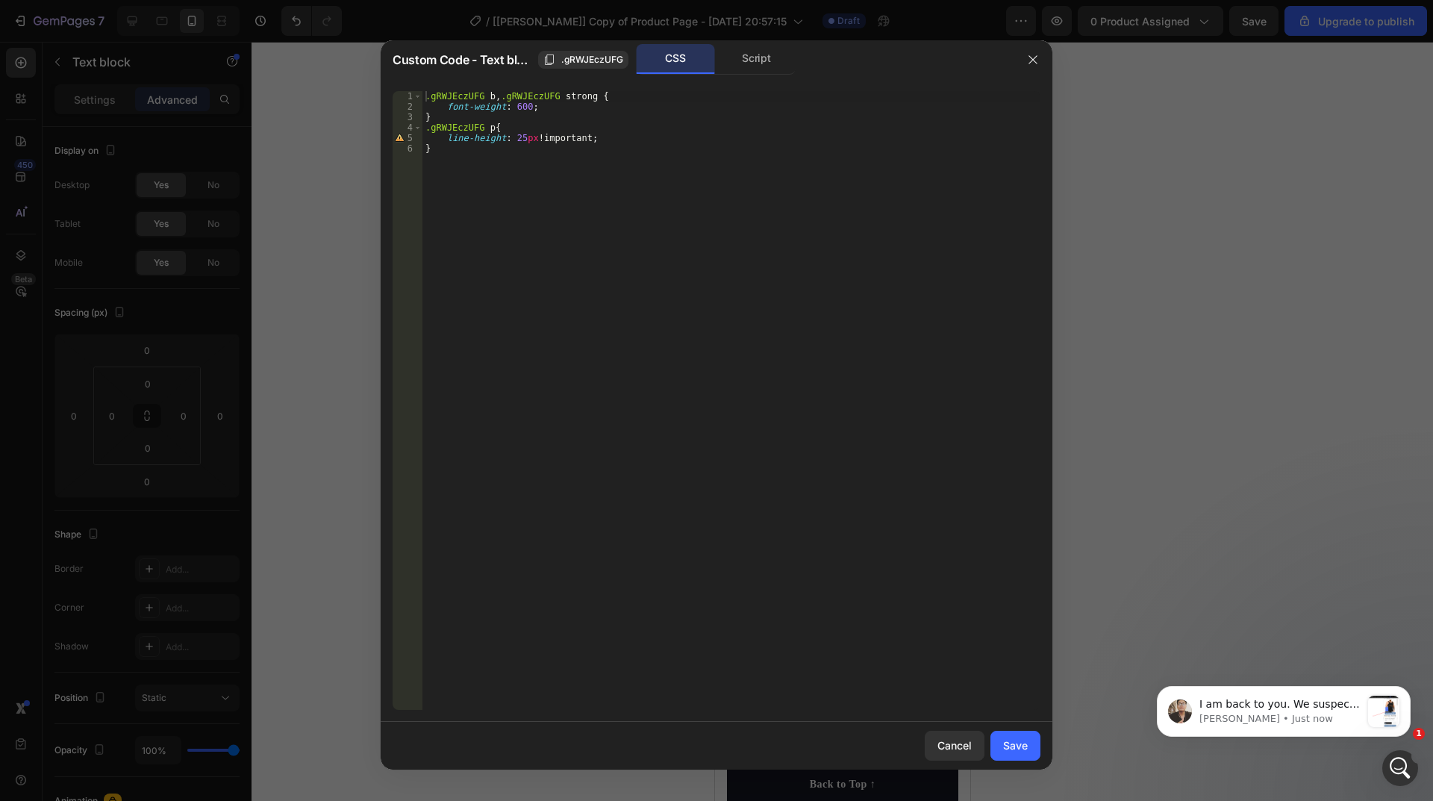
scroll to position [0, 0]
click at [40, 13] on div at bounding box center [716, 400] width 1433 height 801
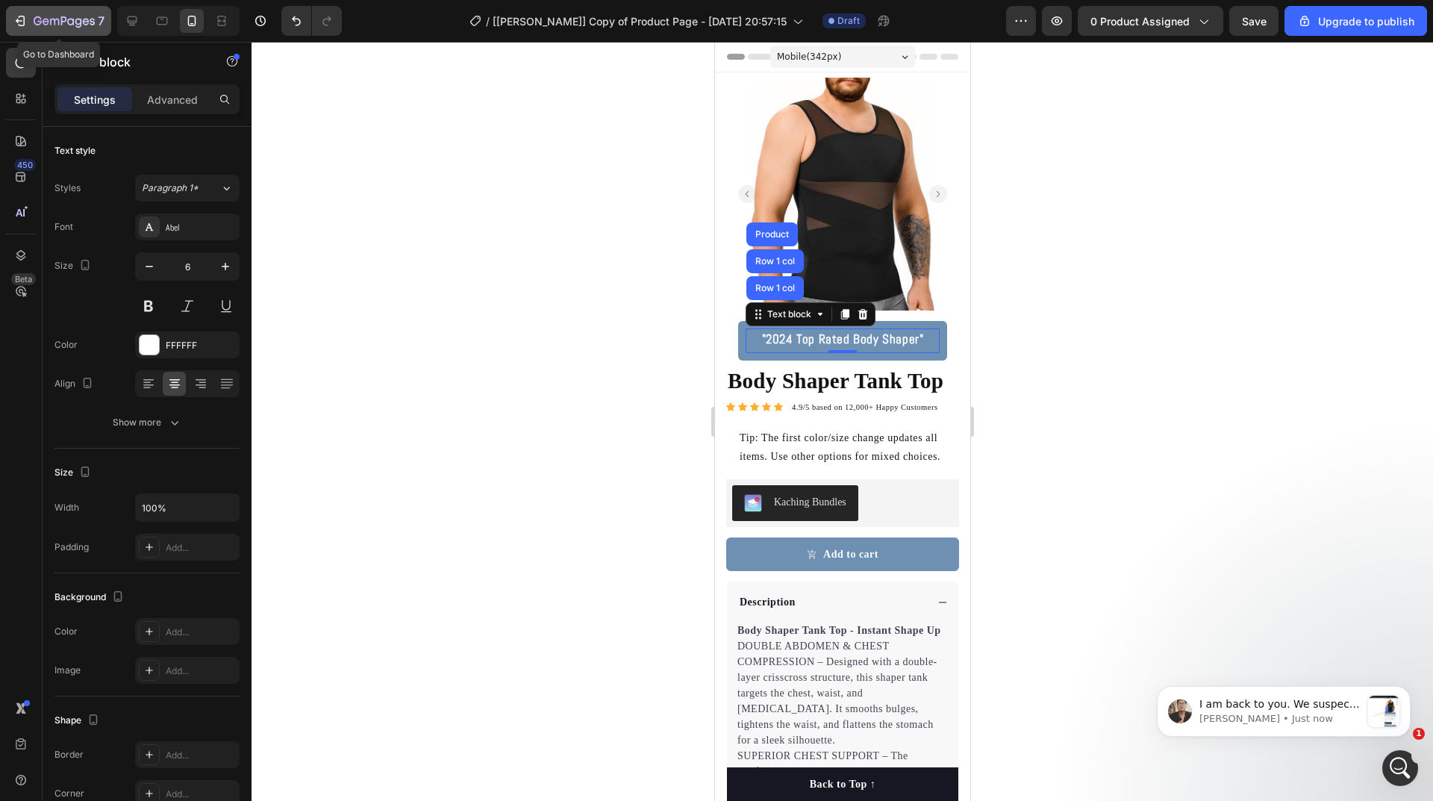
click at [40, 17] on icon "button" at bounding box center [38, 20] width 8 height 9
